Goal: Task Accomplishment & Management: Manage account settings

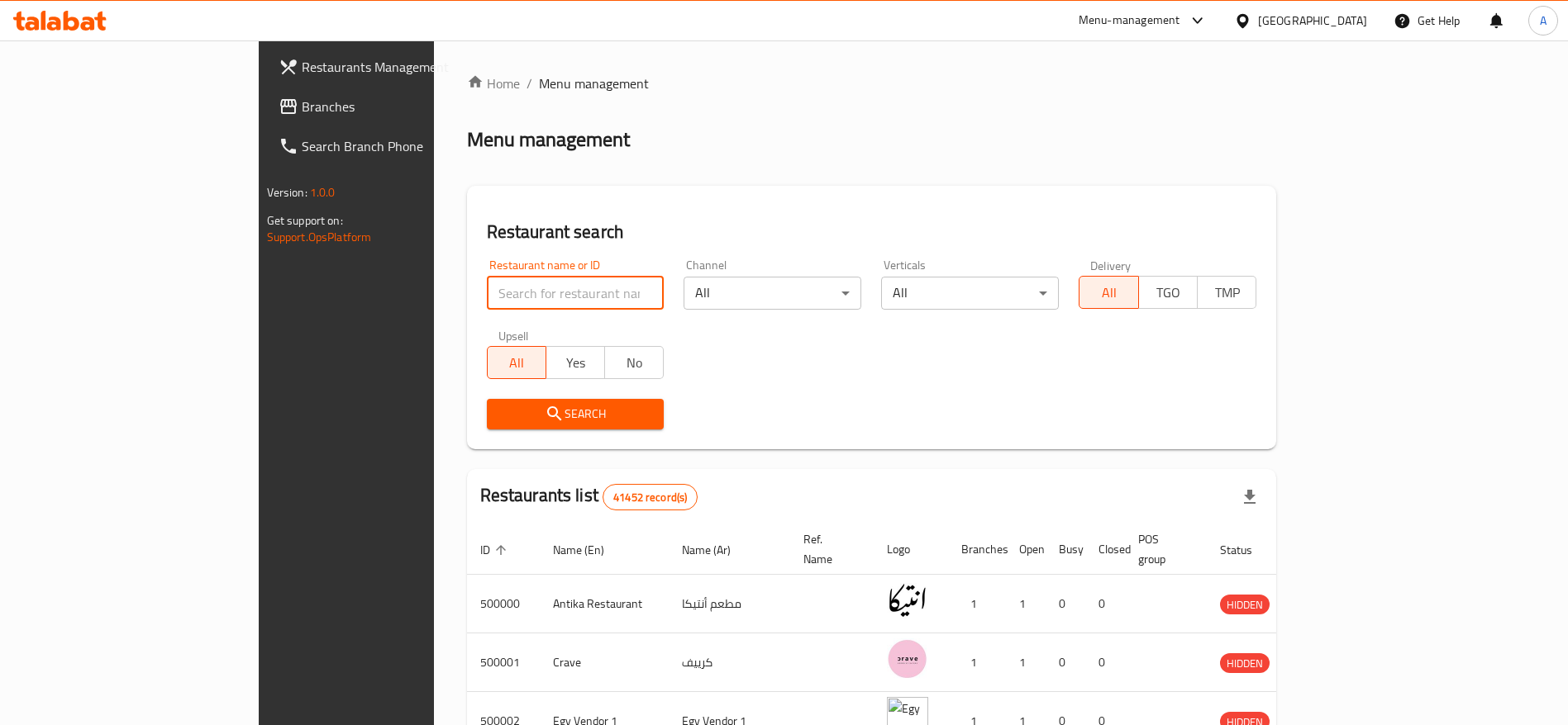
click at [542, 299] on input "search" at bounding box center [576, 293] width 177 height 33
type input "Burgeriz"
click button "Search" at bounding box center [576, 414] width 177 height 30
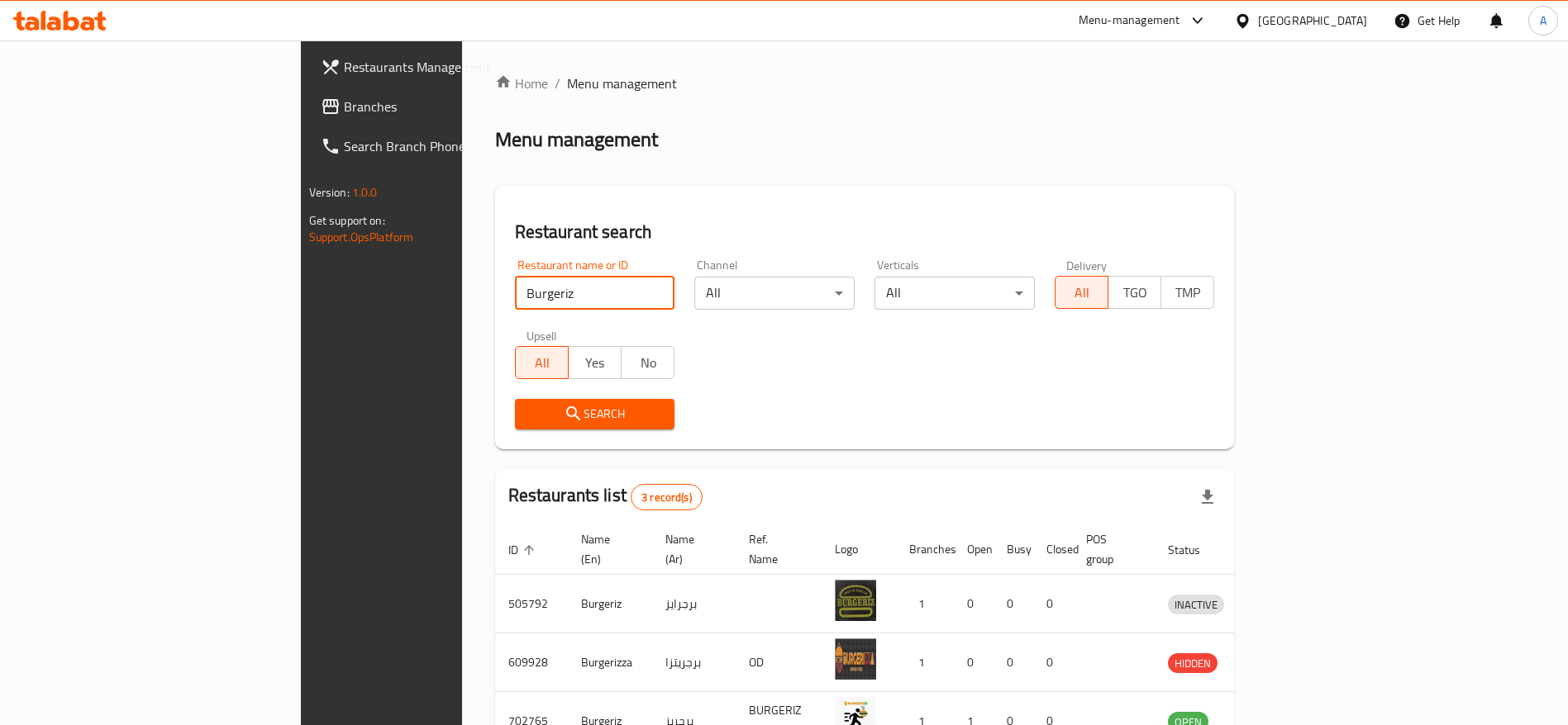
scroll to position [97, 0]
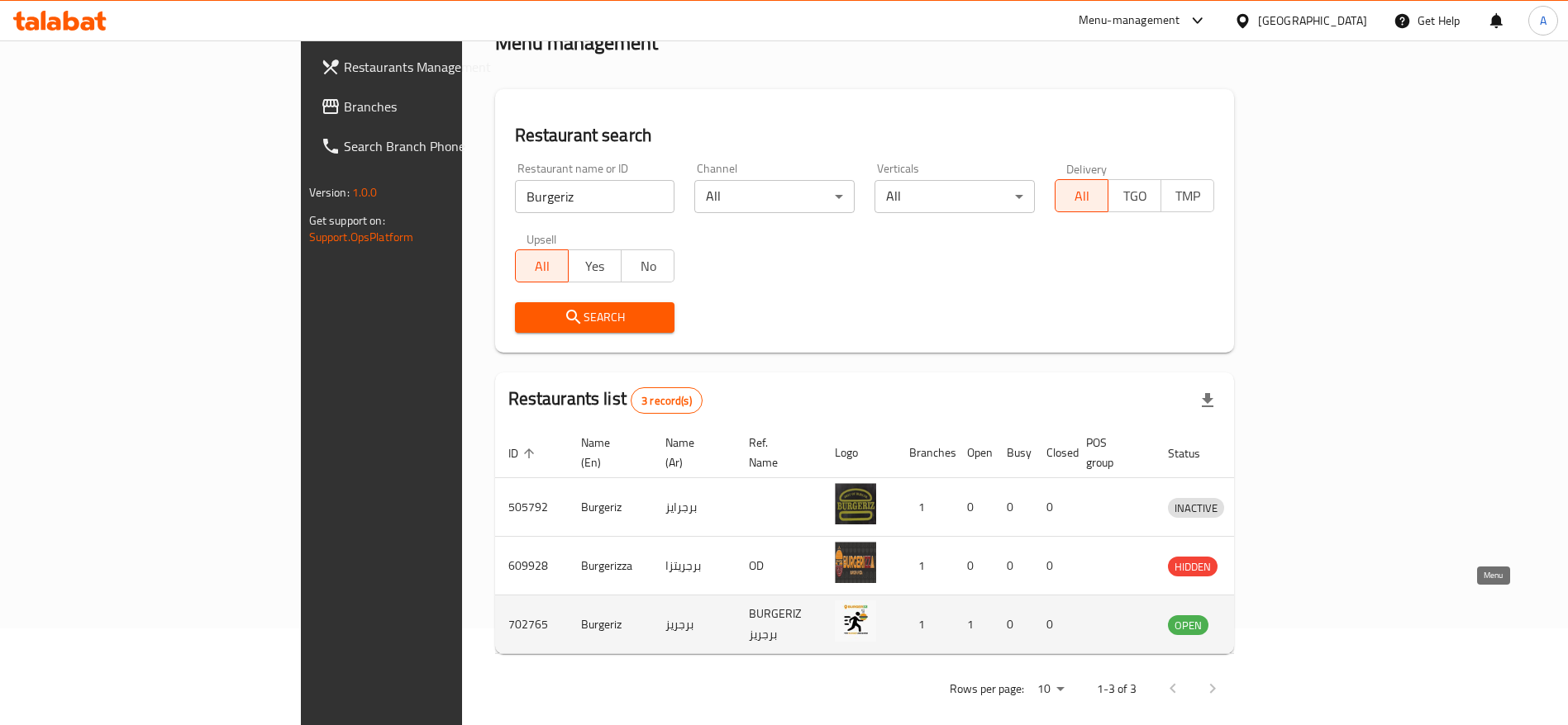
click at [1277, 614] on icon "enhanced table" at bounding box center [1267, 624] width 19 height 19
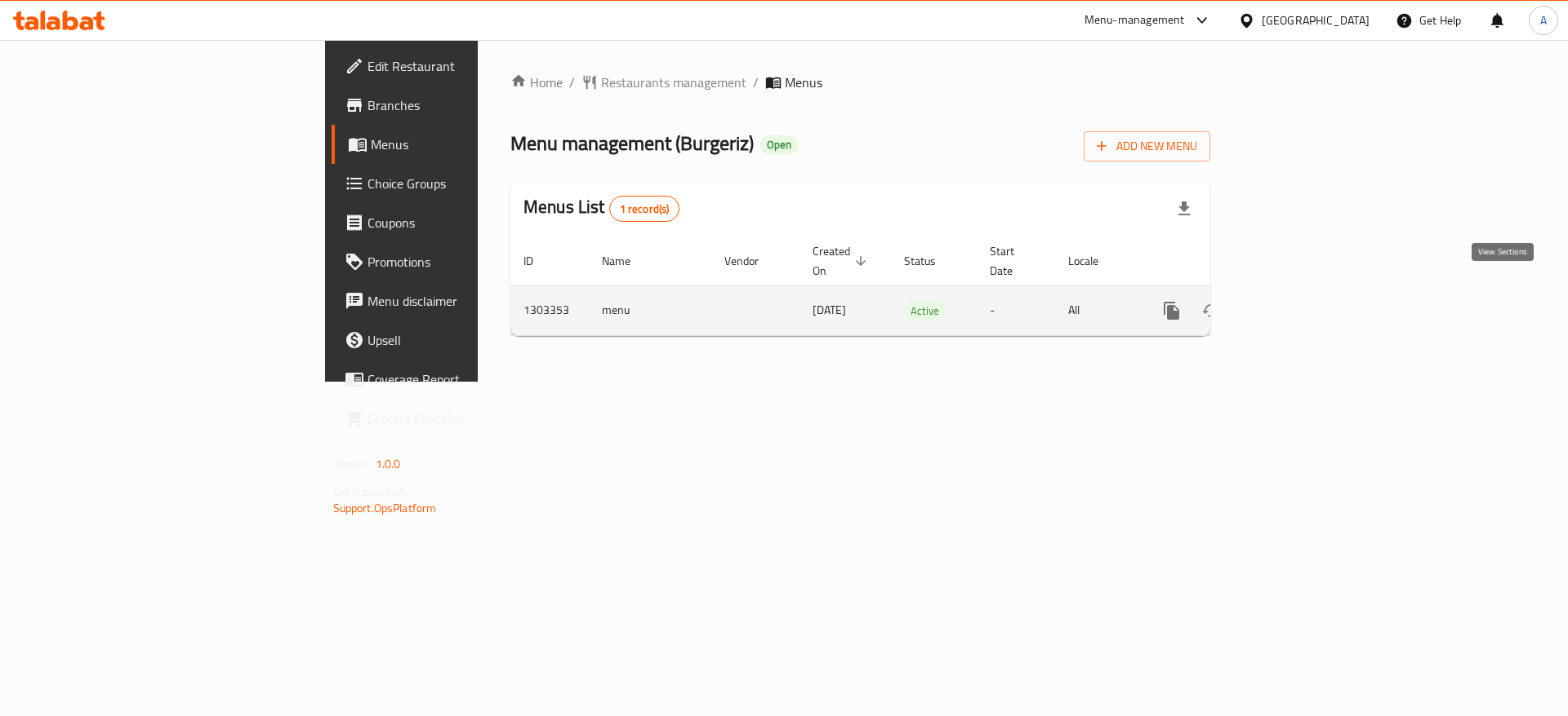
click at [1299, 301] on icon "enhanced table" at bounding box center [1289, 310] width 19 height 19
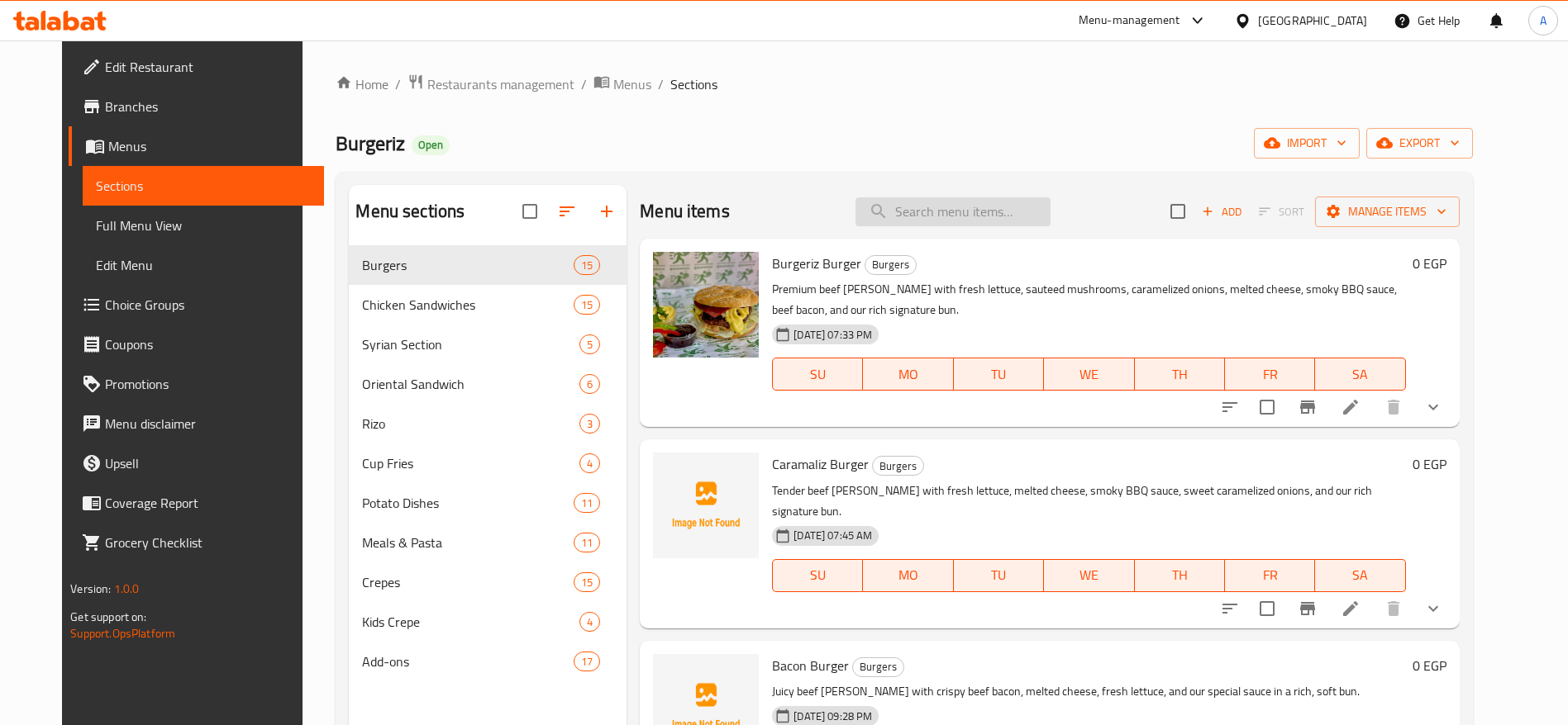
drag, startPoint x: 949, startPoint y: 215, endPoint x: 917, endPoint y: 209, distance: 32.6
click at [917, 209] on input "search" at bounding box center [952, 212] width 195 height 29
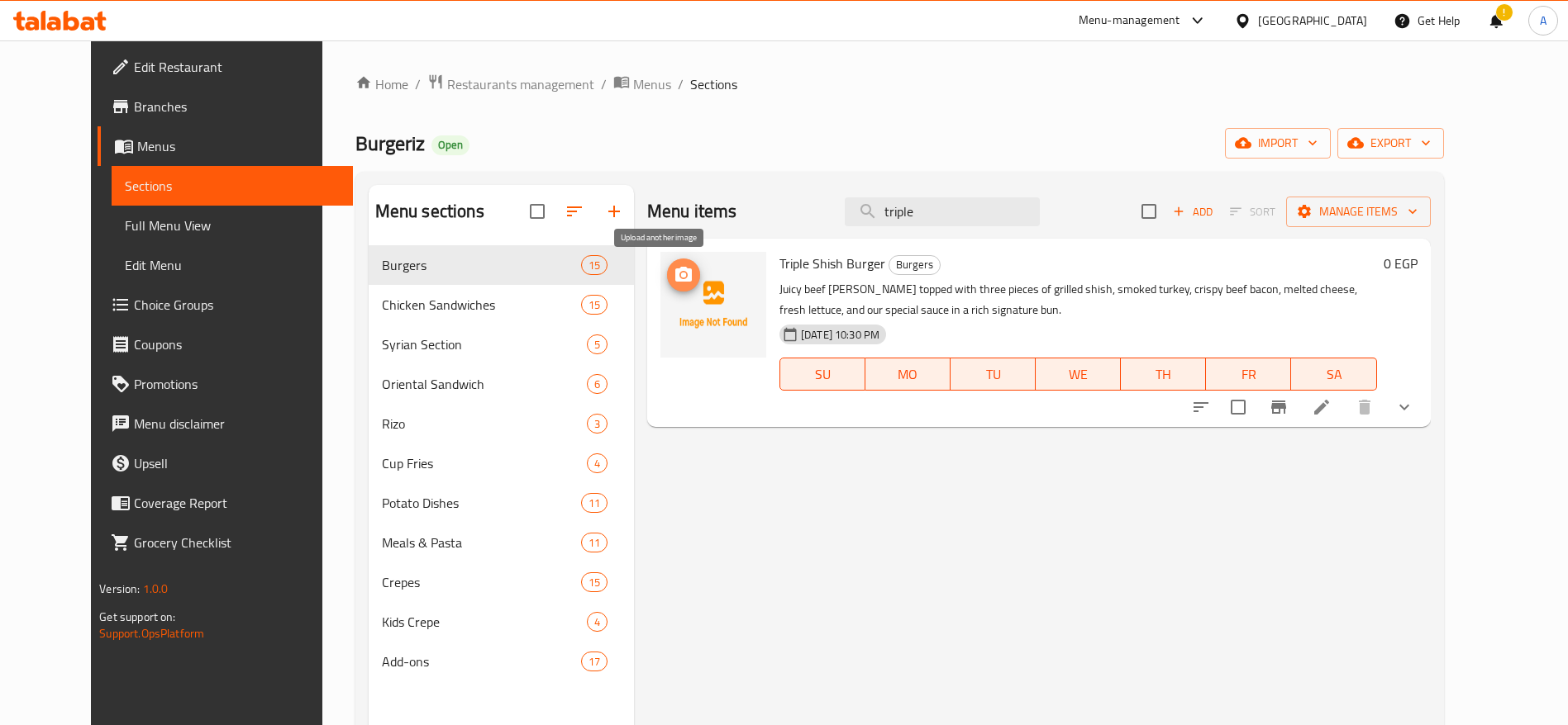
click at [677, 273] on span "upload picture" at bounding box center [683, 274] width 33 height 19
click at [674, 282] on icon "upload picture" at bounding box center [683, 274] width 19 height 19
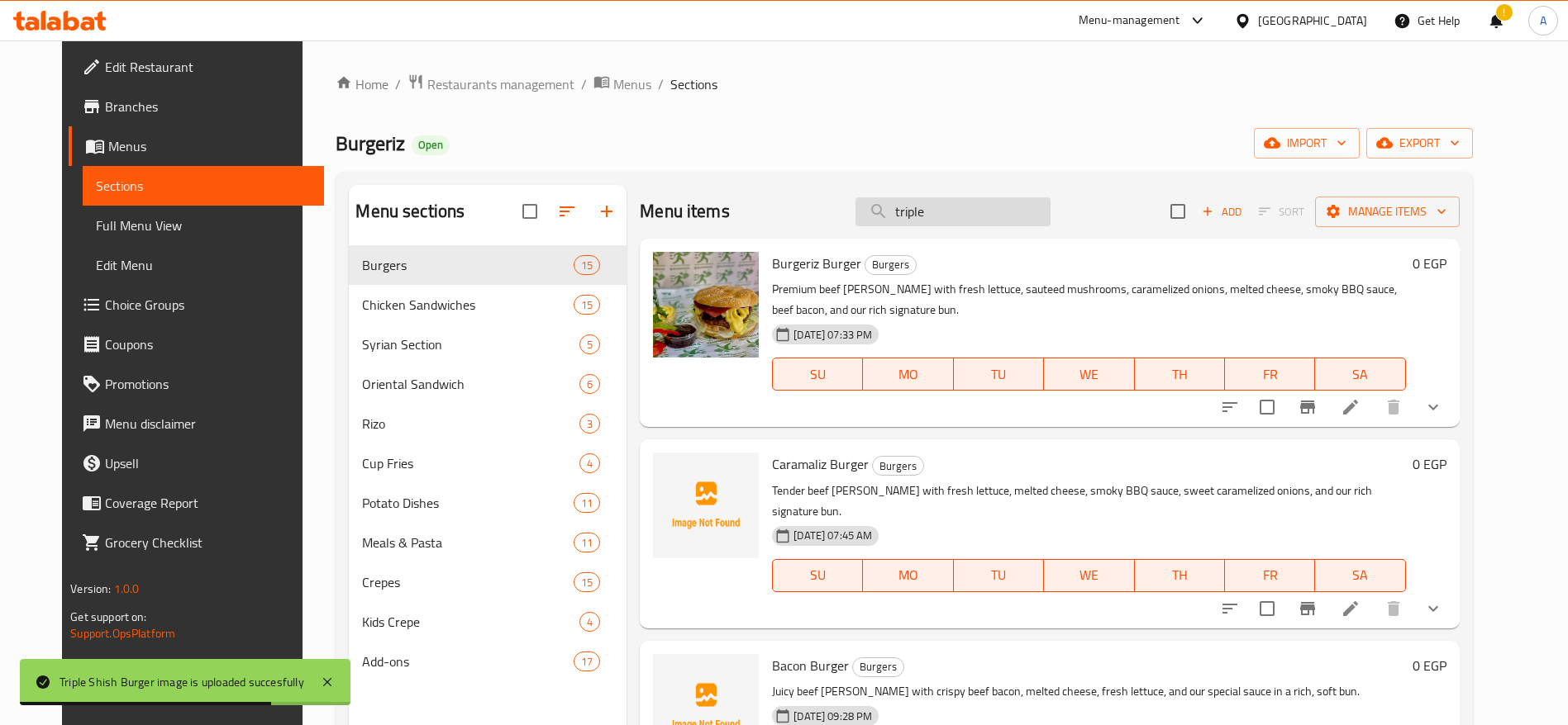
click at [966, 212] on input "triple" at bounding box center [952, 212] width 195 height 29
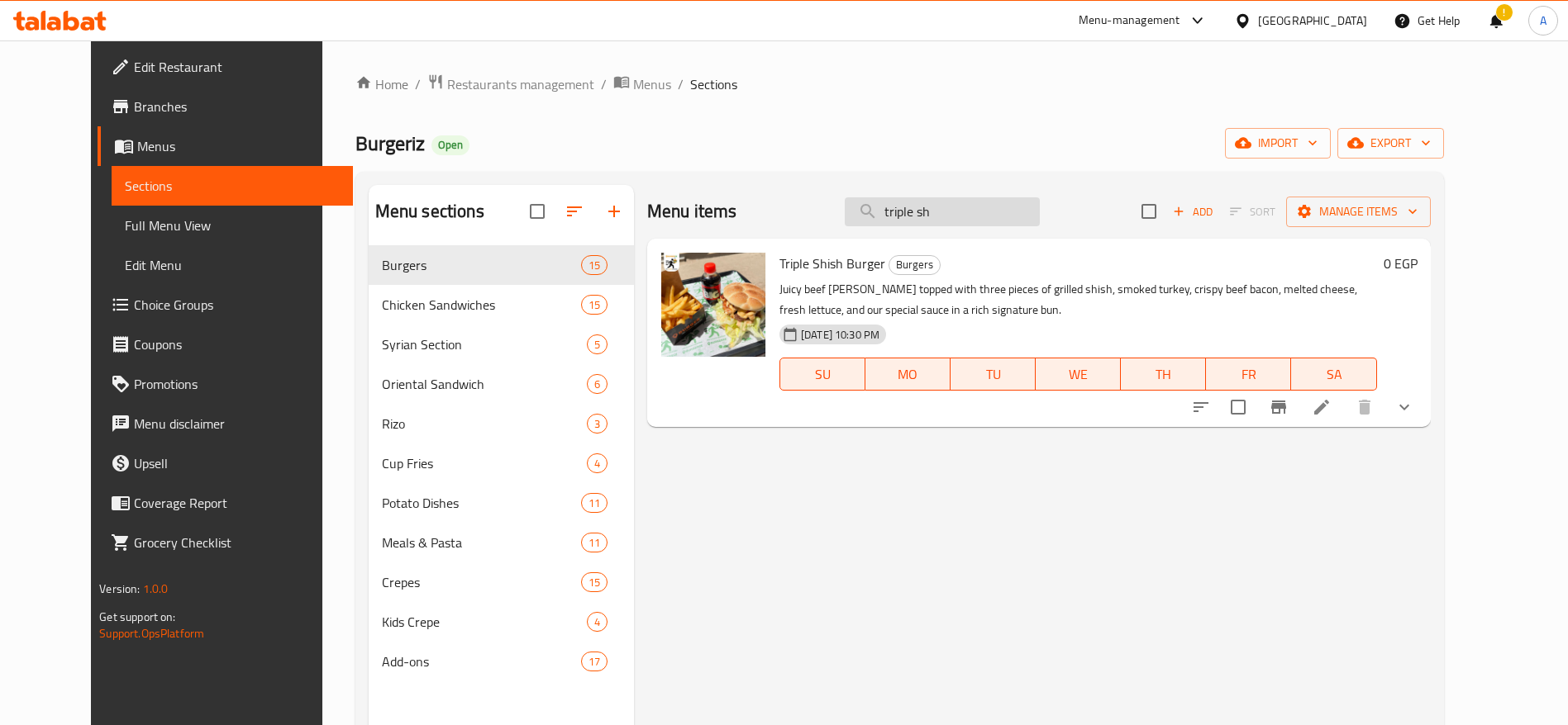
click at [990, 216] on input "triple sh" at bounding box center [941, 212] width 195 height 29
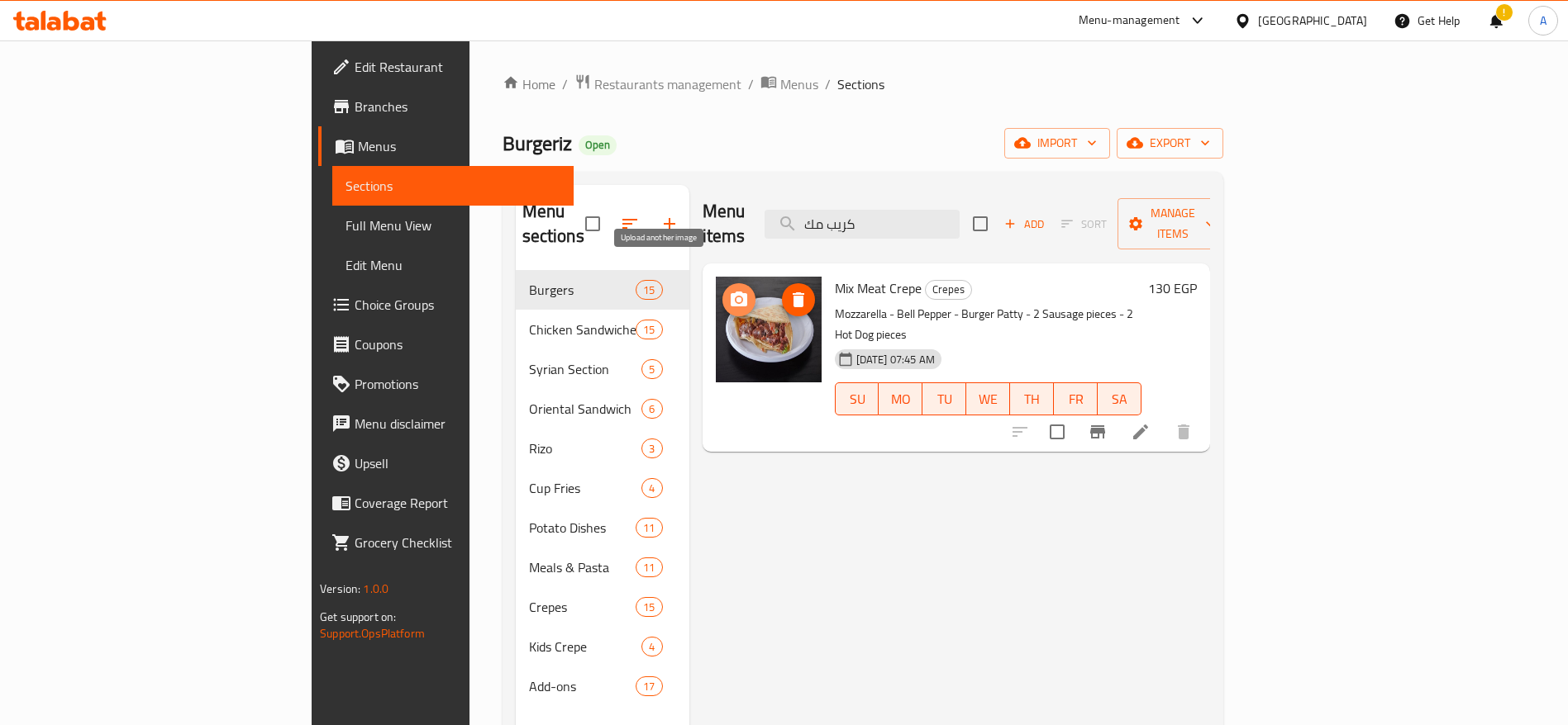
click at [723, 285] on button "upload picture" at bounding box center [739, 300] width 33 height 33
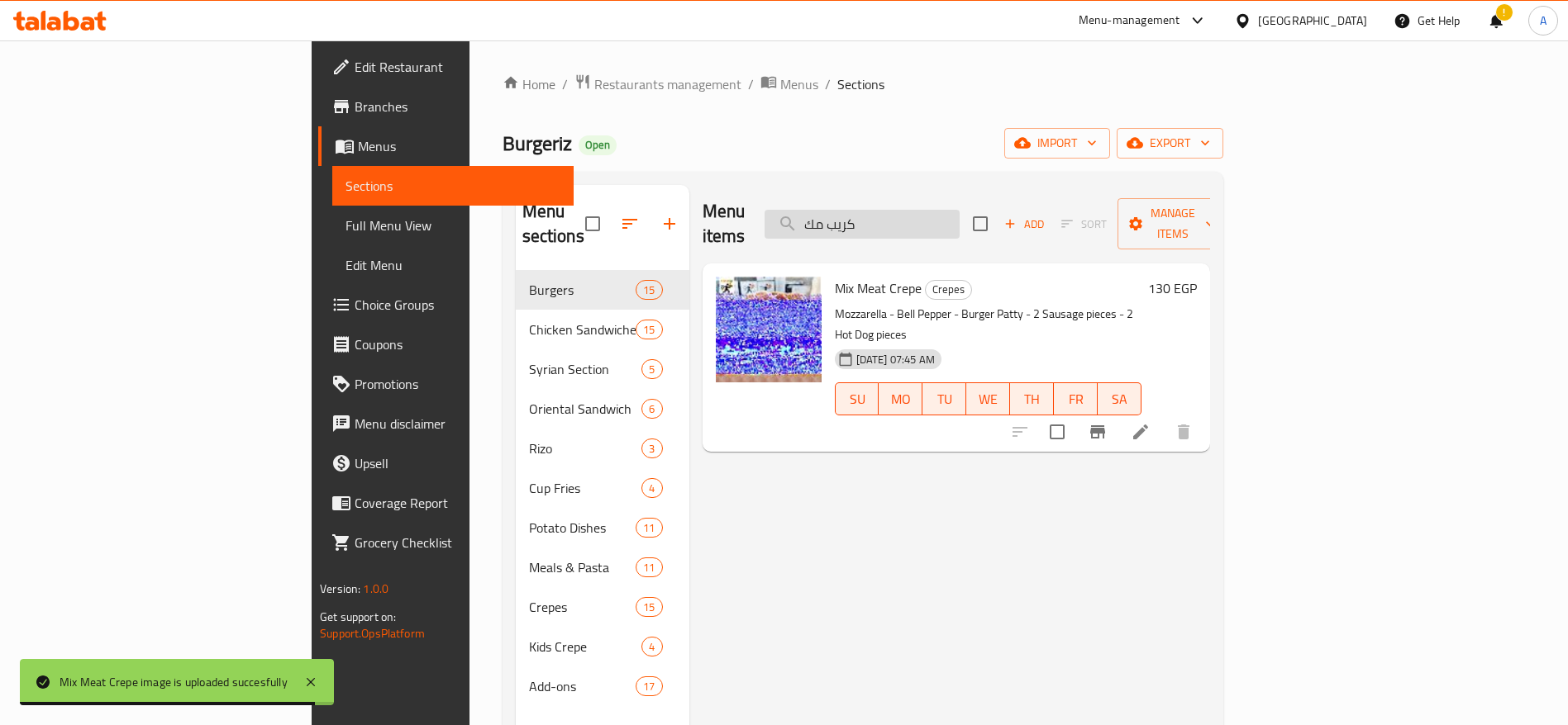
click at [960, 217] on input "كريب مك" at bounding box center [861, 225] width 195 height 29
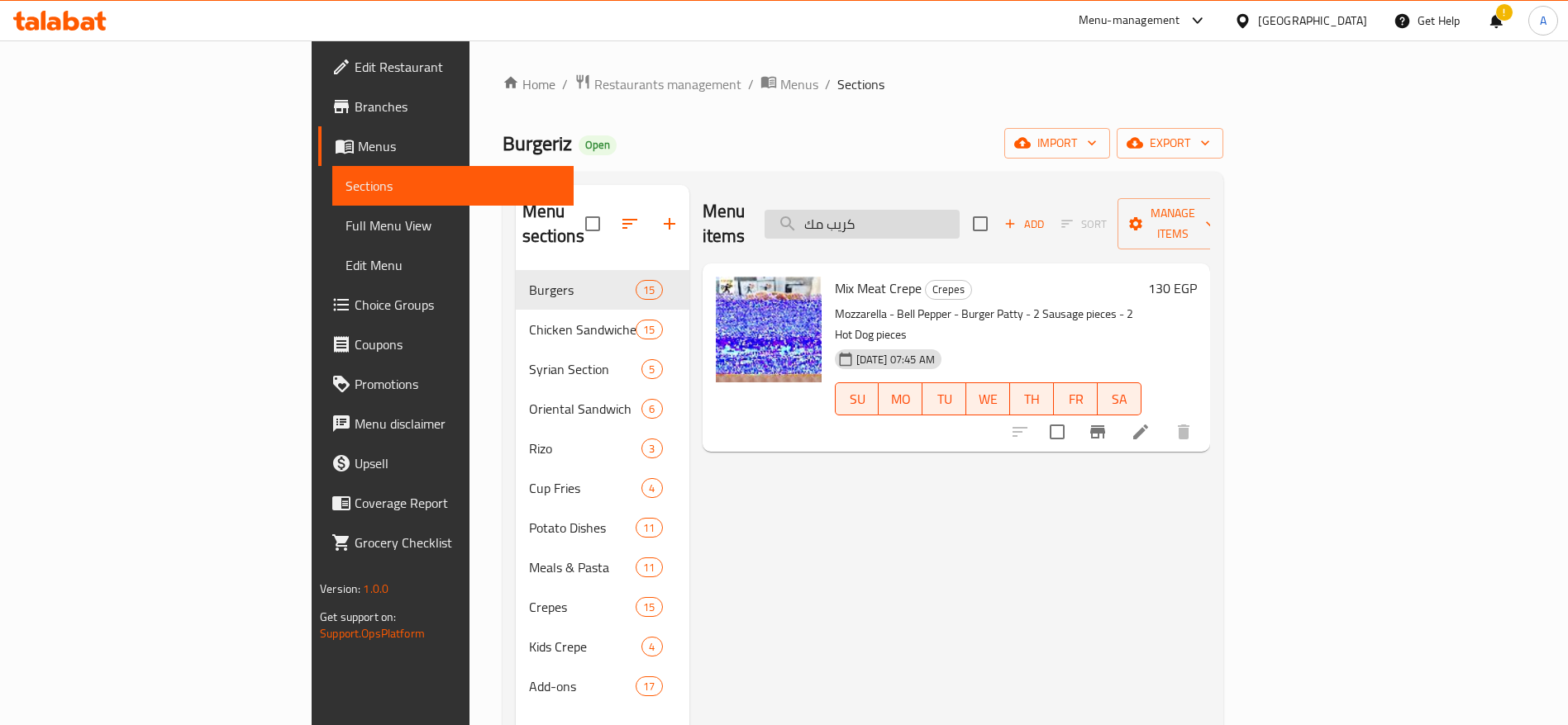
click at [960, 217] on input "كريب مك" at bounding box center [861, 225] width 195 height 29
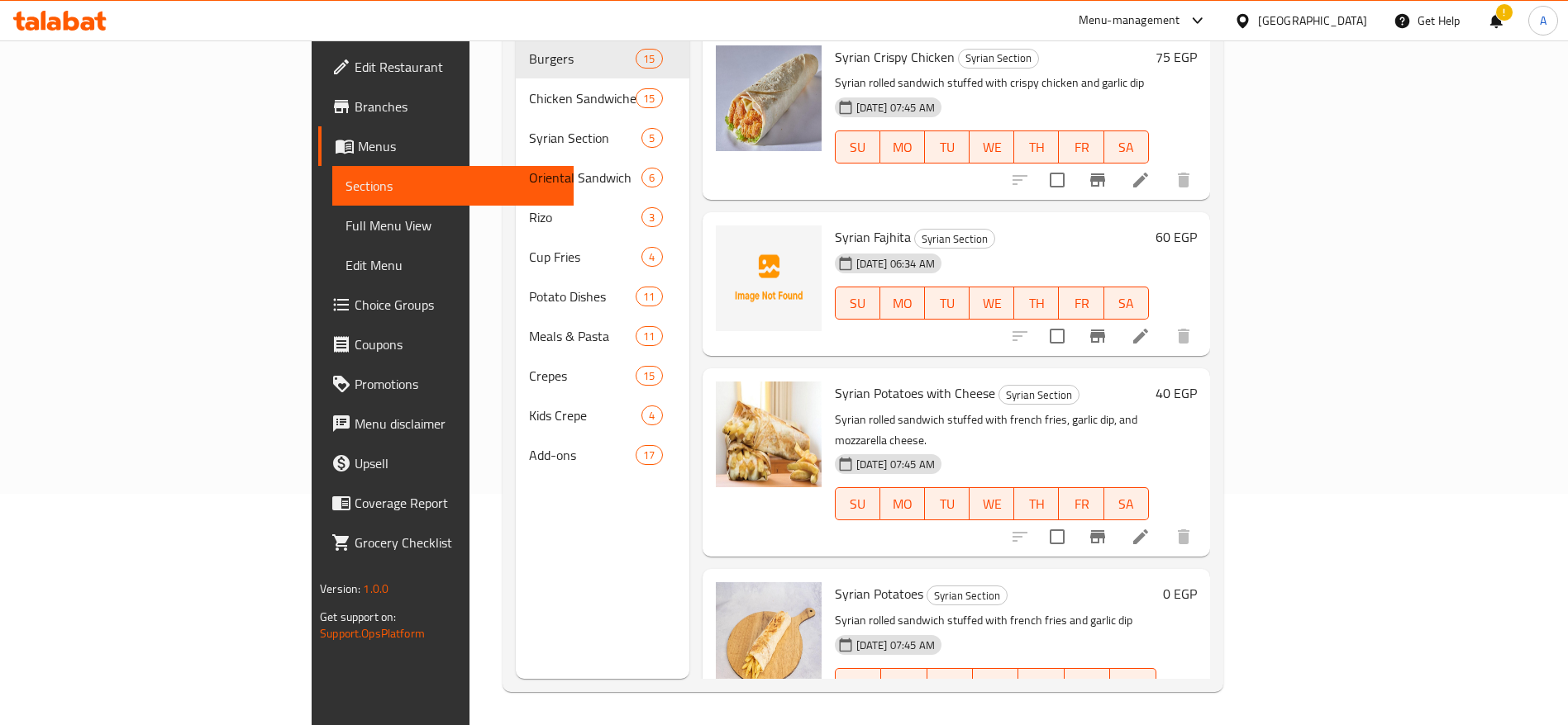
scroll to position [193, 0]
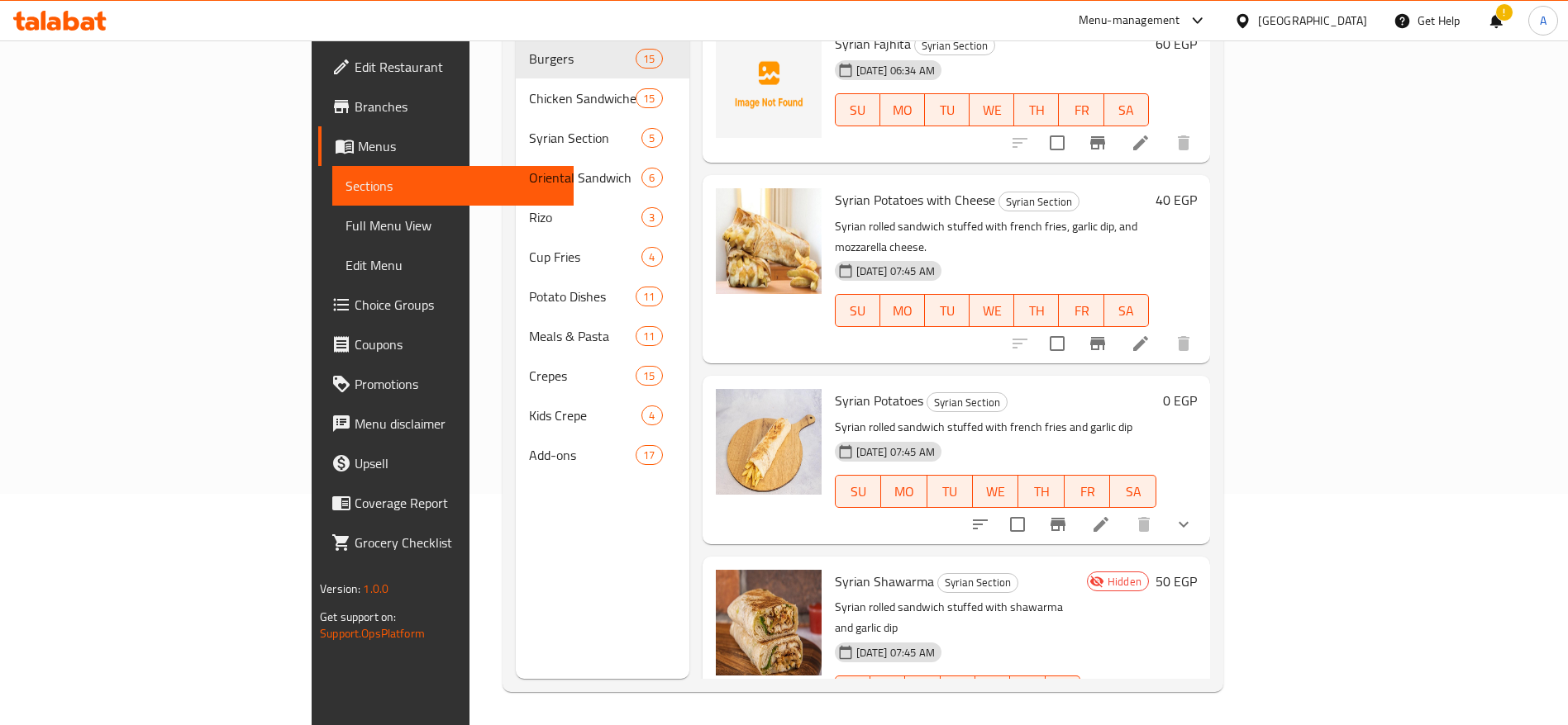
type input "سور"
click at [729, 583] on icon "upload picture" at bounding box center [738, 592] width 19 height 19
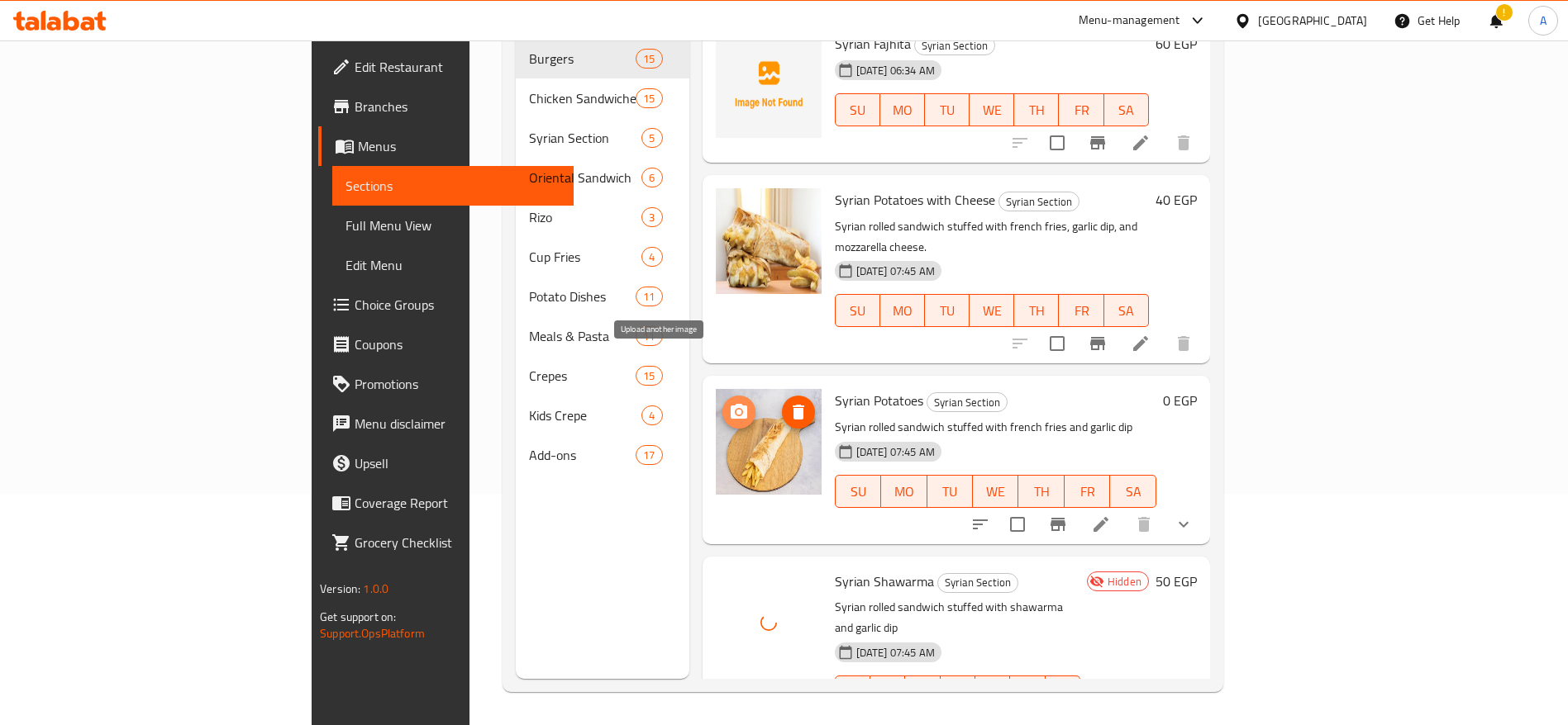
click at [730, 404] on icon "upload picture" at bounding box center [739, 412] width 17 height 15
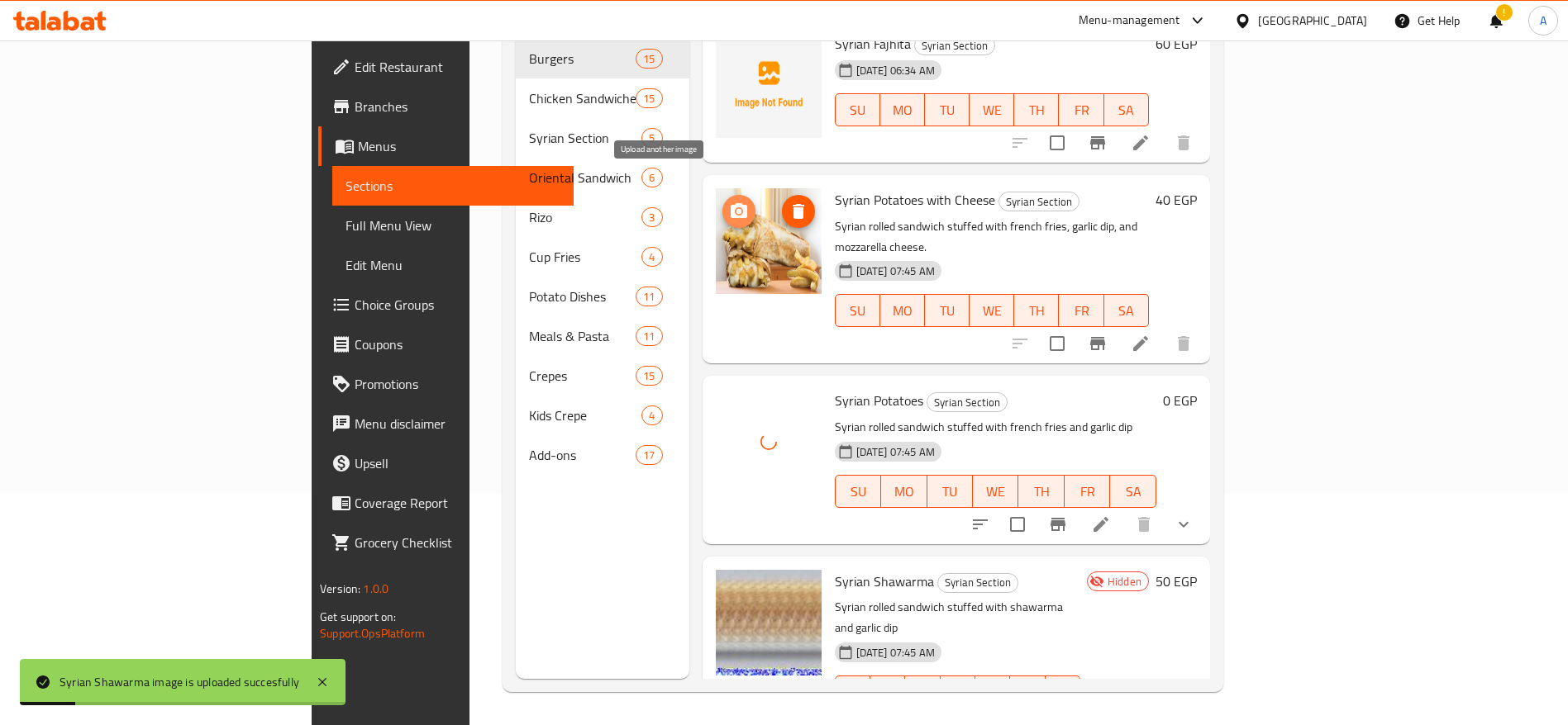
click at [729, 202] on icon "upload picture" at bounding box center [738, 211] width 19 height 19
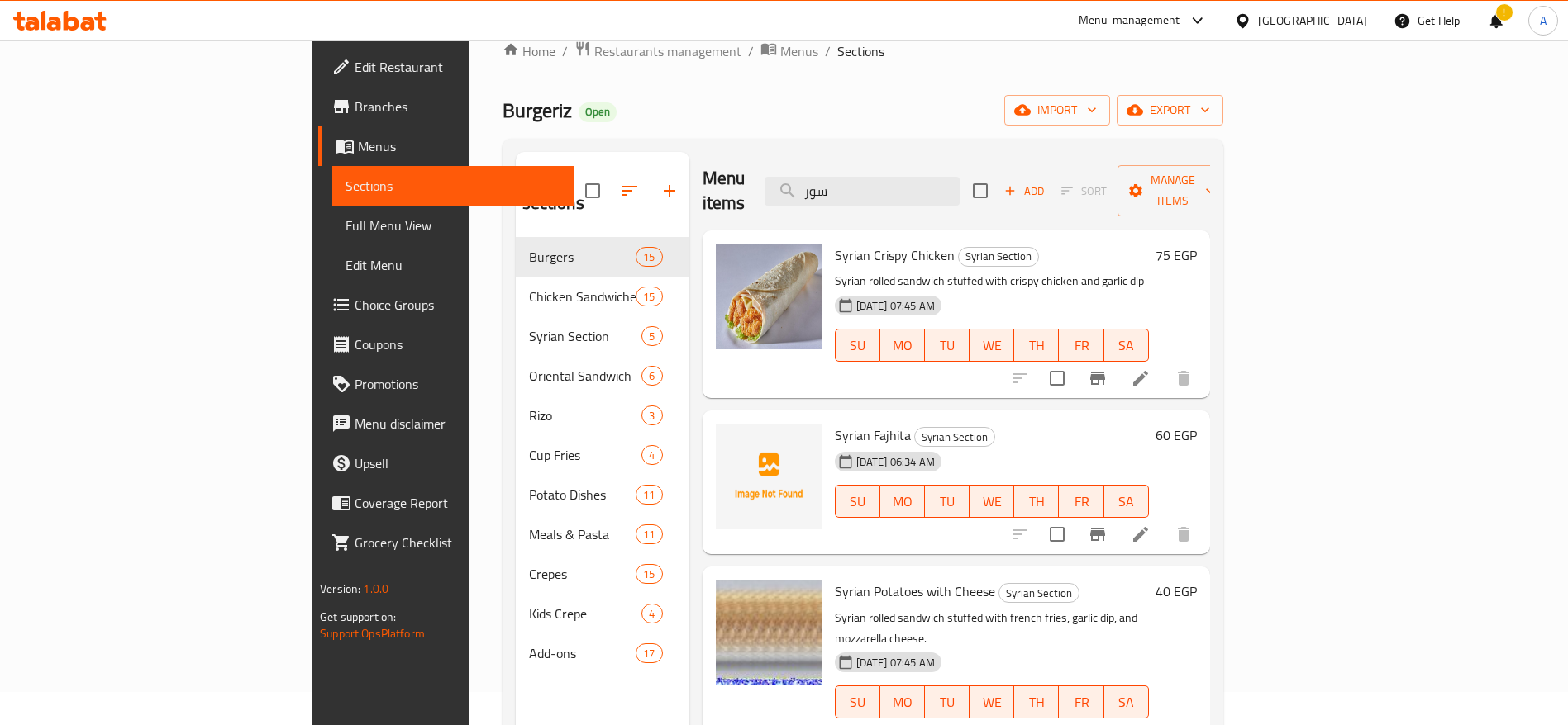
scroll to position [24, 0]
